Goal: Answer question/provide support: Share knowledge or assist other users

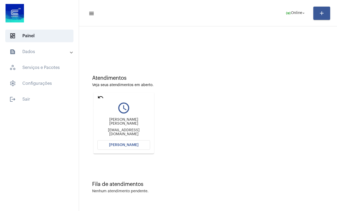
click at [99, 97] on mat-icon "undo" at bounding box center [101, 97] width 6 height 6
click at [102, 95] on mat-icon "undo" at bounding box center [101, 97] width 6 height 6
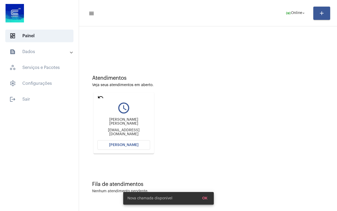
click at [99, 97] on mat-icon "undo" at bounding box center [101, 97] width 6 height 6
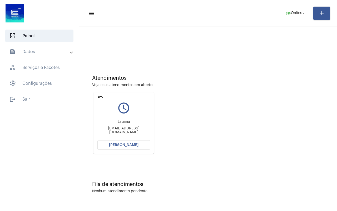
click at [100, 96] on mat-icon "undo" at bounding box center [101, 97] width 6 height 6
click at [101, 96] on mat-icon "undo" at bounding box center [101, 97] width 6 height 6
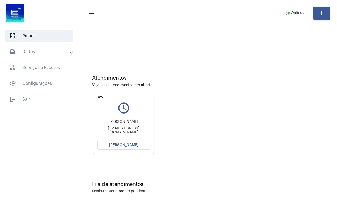
click at [101, 96] on mat-icon "undo" at bounding box center [101, 97] width 6 height 6
click at [99, 97] on mat-icon "undo" at bounding box center [101, 97] width 6 height 6
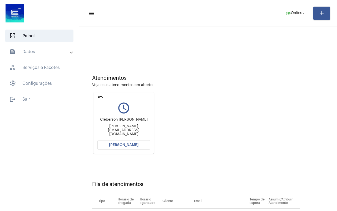
scroll to position [33, 0]
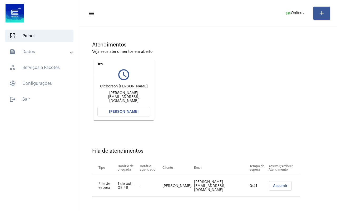
click at [100, 62] on mat-icon "undo" at bounding box center [101, 64] width 6 height 6
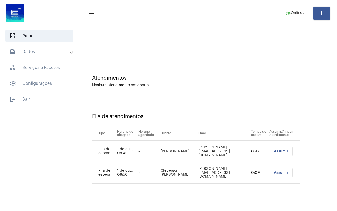
click at [280, 151] on span "Assumir" at bounding box center [281, 151] width 14 height 4
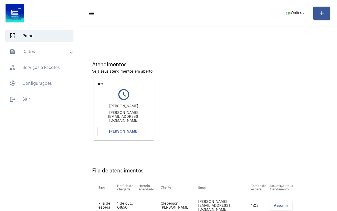
scroll to position [26, 0]
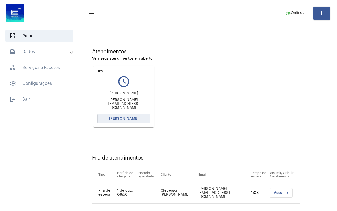
click at [126, 119] on span "[PERSON_NAME]" at bounding box center [124, 119] width 30 height 4
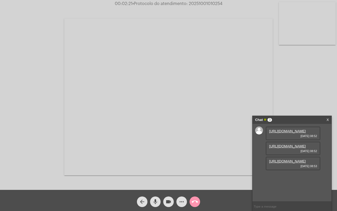
click at [287, 133] on link "[URL][DOMAIN_NAME]" at bounding box center [287, 131] width 37 height 4
click at [286, 148] on link "[URL][DOMAIN_NAME]" at bounding box center [287, 146] width 37 height 4
click at [290, 163] on link "[URL][DOMAIN_NAME]" at bounding box center [287, 161] width 37 height 4
click at [181, 202] on mat-icon "more_horiz" at bounding box center [182, 201] width 6 height 6
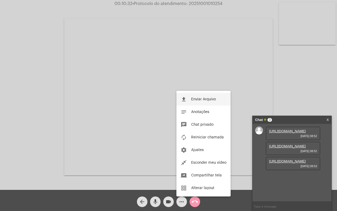
click at [200, 98] on span "Enviar Arquivo" at bounding box center [203, 99] width 25 height 4
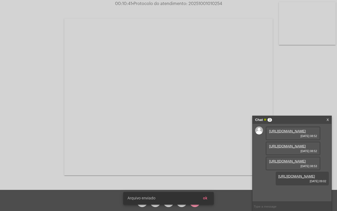
scroll to position [31, 0]
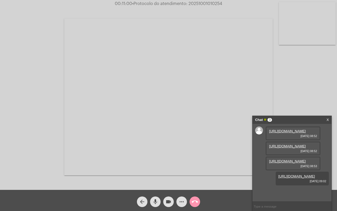
click at [196, 200] on mat-icon "call_end" at bounding box center [195, 201] width 6 height 6
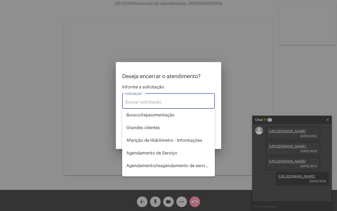
click at [148, 102] on input "Solicitação *" at bounding box center [168, 102] width 86 height 5
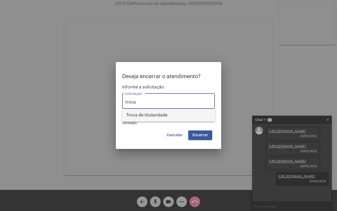
click at [156, 117] on span "Troca de titularidade" at bounding box center [169, 115] width 84 height 13
type input "Troca de titularidade"
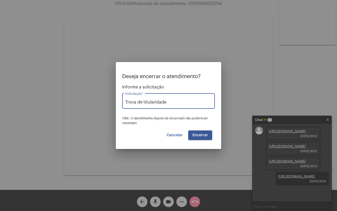
click at [201, 132] on button "Encerrar" at bounding box center [200, 134] width 24 height 9
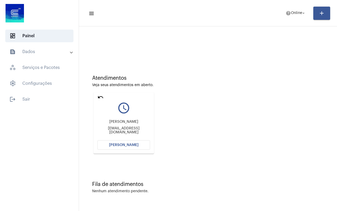
click at [98, 96] on mat-icon "undo" at bounding box center [101, 97] width 6 height 6
click at [100, 96] on mat-icon "undo" at bounding box center [101, 97] width 6 height 6
click at [103, 96] on mat-icon "undo" at bounding box center [101, 97] width 6 height 6
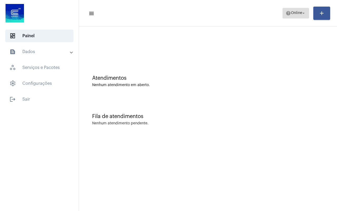
click at [297, 14] on span "Online" at bounding box center [296, 13] width 11 height 4
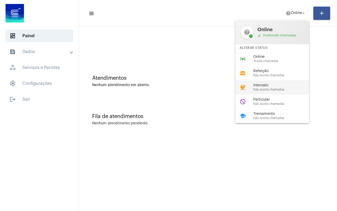
click at [274, 88] on span "Não aceita chamadas" at bounding box center [284, 89] width 60 height 3
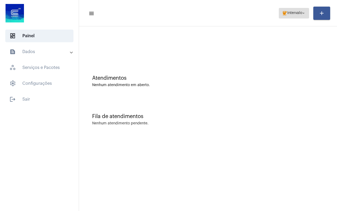
drag, startPoint x: 290, startPoint y: 14, endPoint x: 278, endPoint y: 9, distance: 12.7
click at [290, 15] on span "Intervalo" at bounding box center [295, 13] width 15 height 4
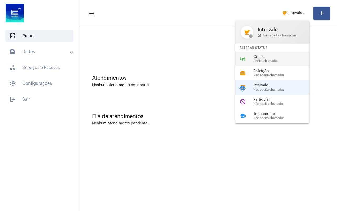
click at [275, 55] on span "Online" at bounding box center [284, 57] width 60 height 4
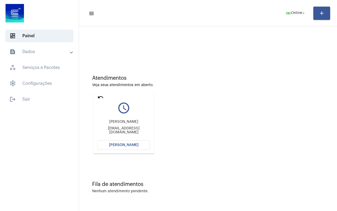
click at [102, 98] on mat-icon "undo" at bounding box center [101, 97] width 6 height 6
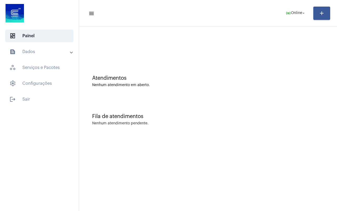
click at [101, 97] on div "Atendimentos Nenhum atendimento em aberto." at bounding box center [208, 78] width 253 height 38
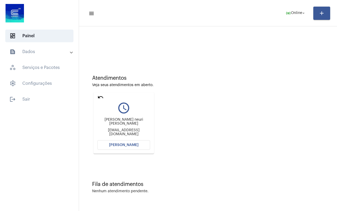
click at [99, 94] on mat-icon "undo" at bounding box center [101, 97] width 6 height 6
click at [101, 97] on mat-icon "undo" at bounding box center [101, 97] width 6 height 6
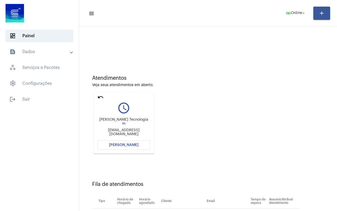
click at [101, 97] on mat-icon "undo" at bounding box center [101, 97] width 6 height 6
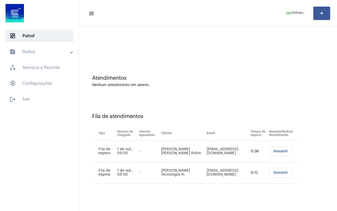
click at [284, 150] on span "Assumir" at bounding box center [281, 151] width 14 height 4
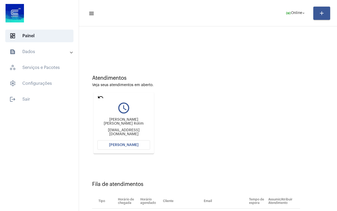
click at [133, 146] on span "[PERSON_NAME]" at bounding box center [124, 145] width 30 height 4
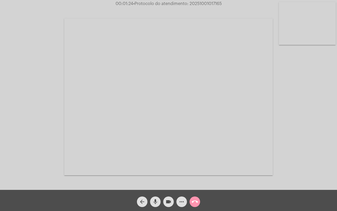
click at [178, 201] on button "more_horiz" at bounding box center [182, 201] width 11 height 11
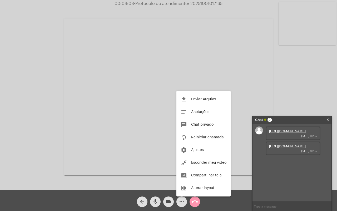
click at [292, 188] on div at bounding box center [168, 105] width 337 height 211
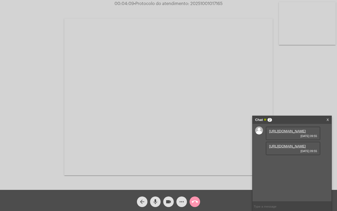
click at [287, 148] on link "[URL][DOMAIN_NAME]" at bounding box center [287, 146] width 37 height 4
click at [285, 148] on link "[URL][DOMAIN_NAME]" at bounding box center [287, 146] width 37 height 4
click at [290, 133] on link "[URL][DOMAIN_NAME]" at bounding box center [287, 131] width 37 height 4
click at [291, 163] on link "[URL][DOMAIN_NAME]" at bounding box center [287, 161] width 37 height 4
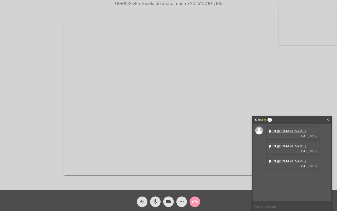
click at [182, 204] on mat-icon "more_horiz" at bounding box center [182, 201] width 6 height 6
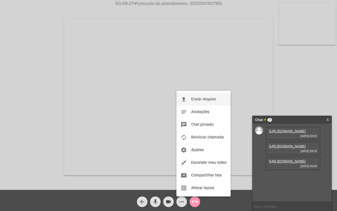
click at [202, 99] on span "Enviar Arquivo" at bounding box center [203, 99] width 25 height 4
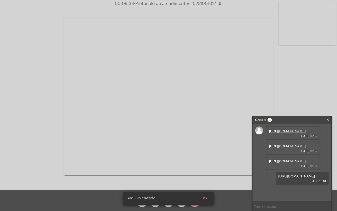
scroll to position [31, 0]
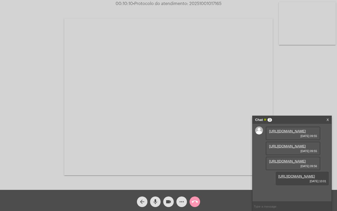
click at [199, 201] on button "call_end" at bounding box center [195, 201] width 11 height 11
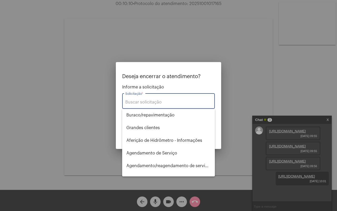
click at [154, 96] on div "Solicitação *" at bounding box center [168, 100] width 86 height 17
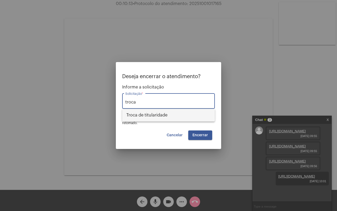
click at [160, 115] on span "Troca de titularidade" at bounding box center [169, 115] width 84 height 13
type input "Troca de titularidade"
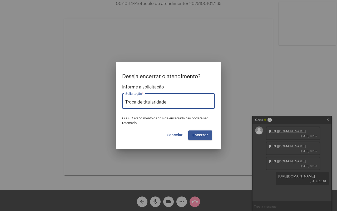
click at [200, 135] on span "Encerrar" at bounding box center [201, 135] width 16 height 4
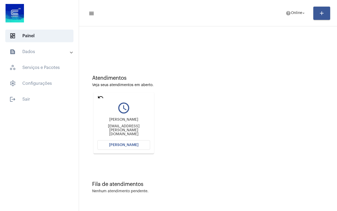
click at [102, 95] on mat-icon "undo" at bounding box center [101, 97] width 6 height 6
click at [101, 96] on mat-icon "undo" at bounding box center [101, 97] width 6 height 6
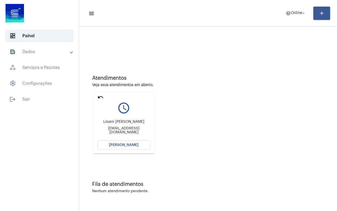
click at [101, 96] on mat-icon "undo" at bounding box center [101, 97] width 6 height 6
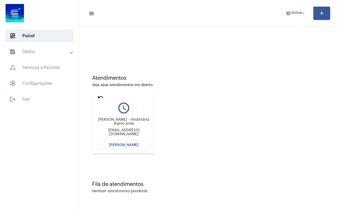
click at [101, 96] on mat-icon "undo" at bounding box center [101, 97] width 6 height 6
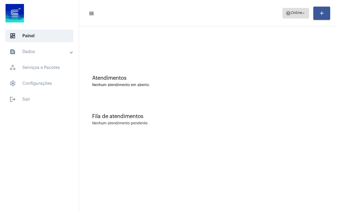
click at [287, 15] on mat-icon "help" at bounding box center [288, 13] width 5 height 5
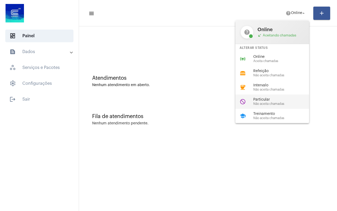
click at [264, 101] on span "Particular" at bounding box center [284, 100] width 60 height 4
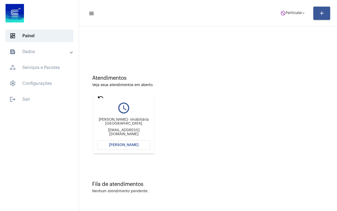
click at [99, 97] on mat-icon "undo" at bounding box center [101, 97] width 6 height 6
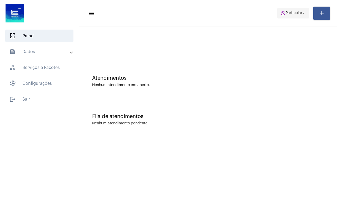
click at [292, 14] on span "Particular" at bounding box center [294, 13] width 17 height 4
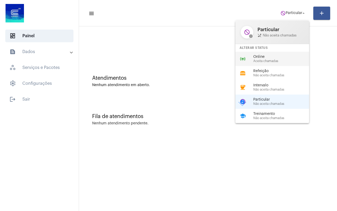
click at [275, 56] on span "Online" at bounding box center [284, 57] width 60 height 4
